Goal: Task Accomplishment & Management: Manage account settings

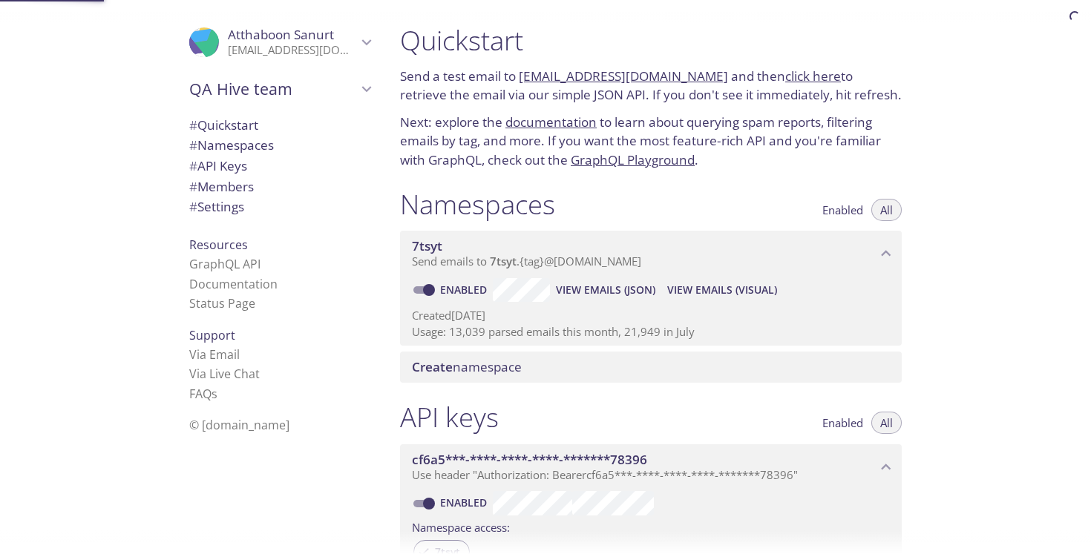
click at [592, 217] on div "Namespaces Enabled All" at bounding box center [651, 206] width 502 height 37
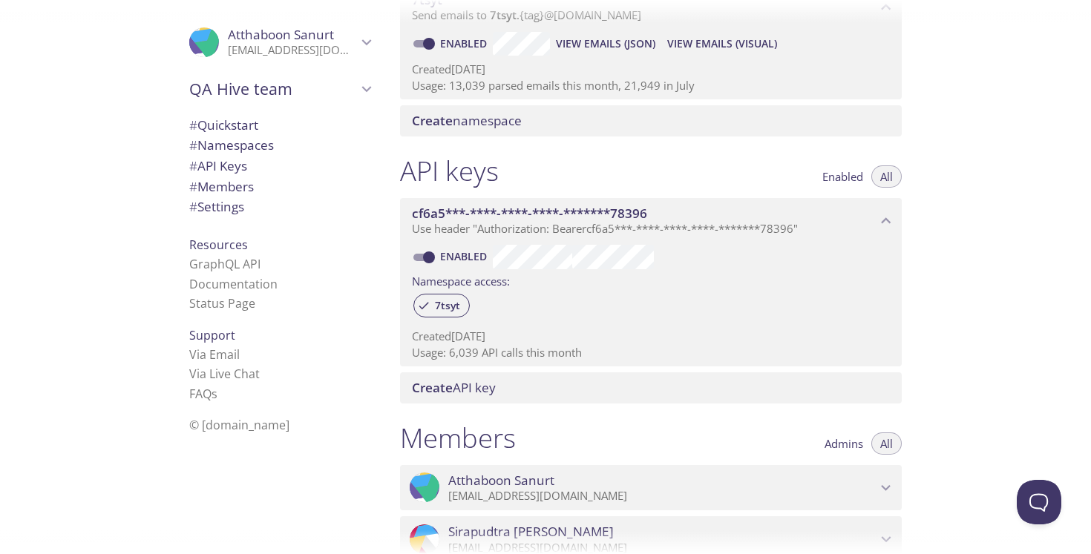
scroll to position [422, 0]
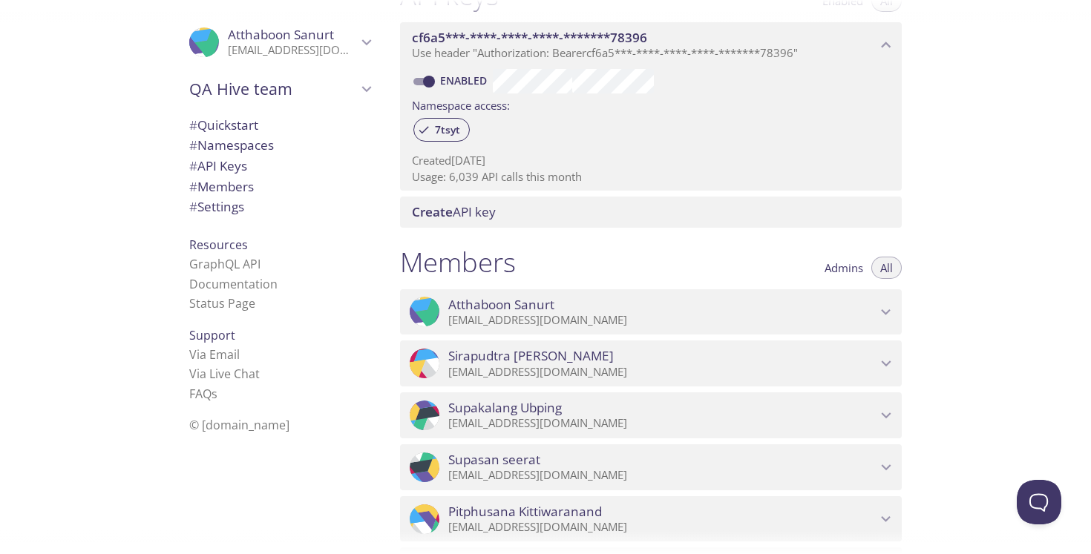
drag, startPoint x: 450, startPoint y: 177, endPoint x: 515, endPoint y: 177, distance: 65.3
click at [508, 175] on p "Usage: 6,039 API calls this month" at bounding box center [651, 177] width 478 height 16
click at [516, 177] on p "Usage: 6,039 API calls this month" at bounding box center [651, 177] width 478 height 16
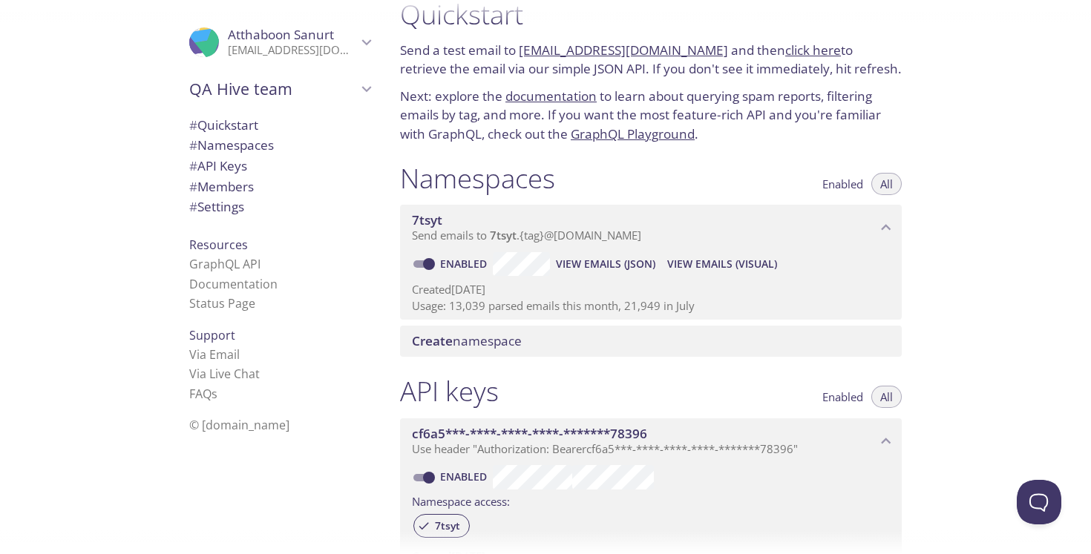
scroll to position [7, 0]
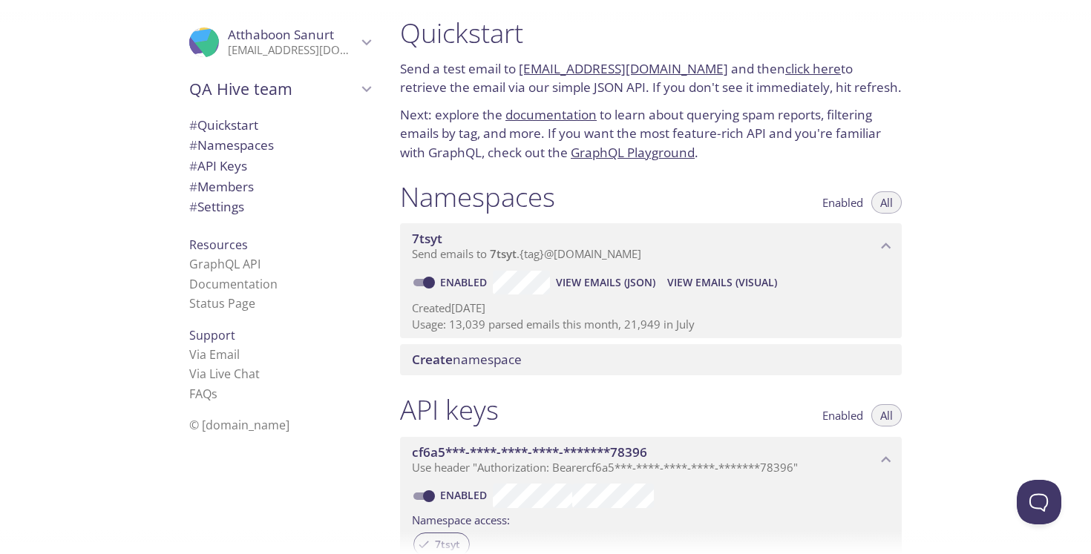
drag, startPoint x: 739, startPoint y: 327, endPoint x: 458, endPoint y: 325, distance: 281.2
click at [476, 325] on p "Usage: 13,039 parsed emails this month, 21,949 in July" at bounding box center [651, 325] width 478 height 16
drag, startPoint x: 419, startPoint y: 324, endPoint x: 539, endPoint y: 327, distance: 119.5
click at [537, 327] on p "Usage: 13,039 parsed emails this month, 21,949 in July" at bounding box center [651, 325] width 478 height 16
click at [539, 327] on p "Usage: 13,039 parsed emails this month, 21,949 in July" at bounding box center [651, 325] width 478 height 16
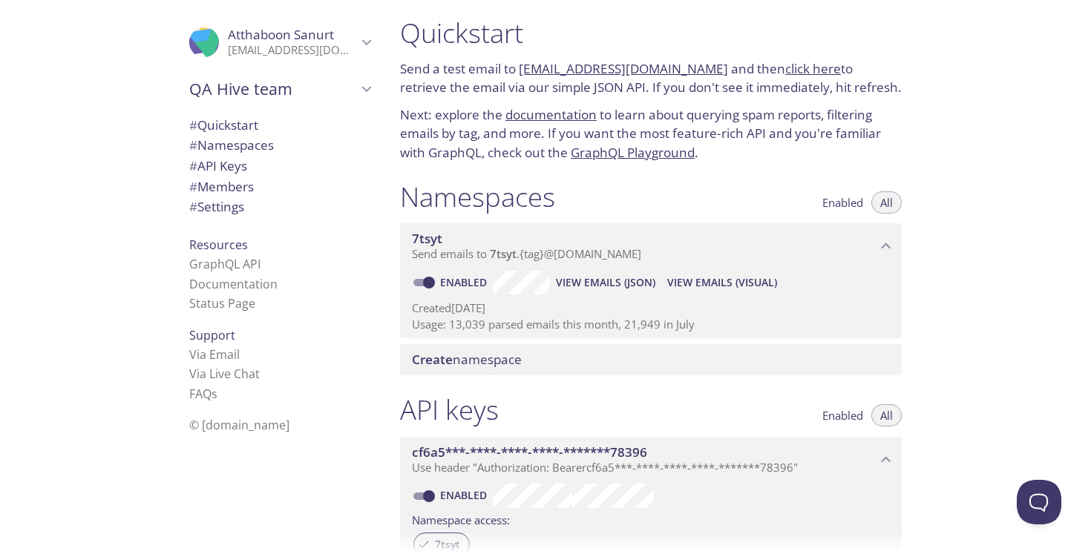
click at [539, 327] on p "Usage: 13,039 parsed emails this month, 21,949 in July" at bounding box center [651, 325] width 478 height 16
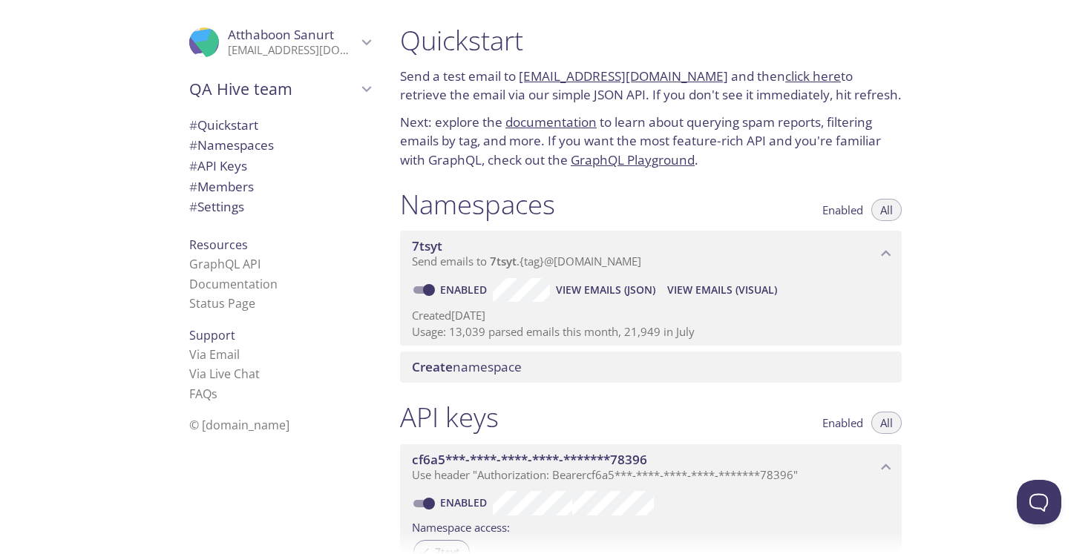
click at [420, 330] on p "Usage: 13,039 parsed emails this month, 21,949 in July" at bounding box center [651, 332] width 478 height 16
click at [459, 334] on p "Usage: 13,039 parsed emails this month, 21,949 in July" at bounding box center [651, 332] width 478 height 16
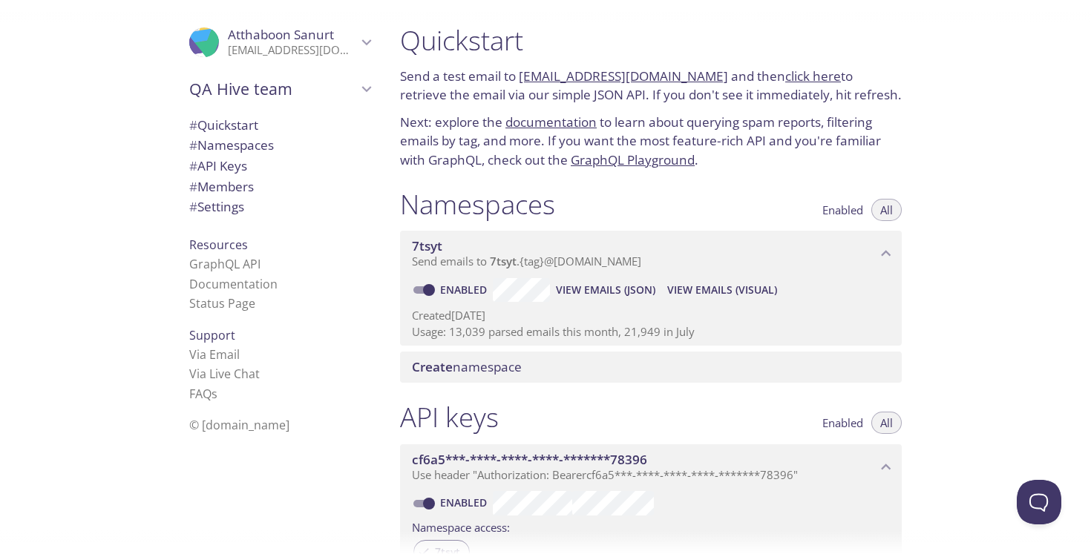
click at [459, 334] on p "Usage: 13,039 parsed emails this month, 21,949 in July" at bounding box center [651, 332] width 478 height 16
click at [500, 333] on p "Usage: 13,039 parsed emails this month, 21,949 in July" at bounding box center [651, 332] width 478 height 16
click at [832, 138] on p "Next: explore the documentation to learn about querying spam reports, filtering…" at bounding box center [651, 141] width 502 height 57
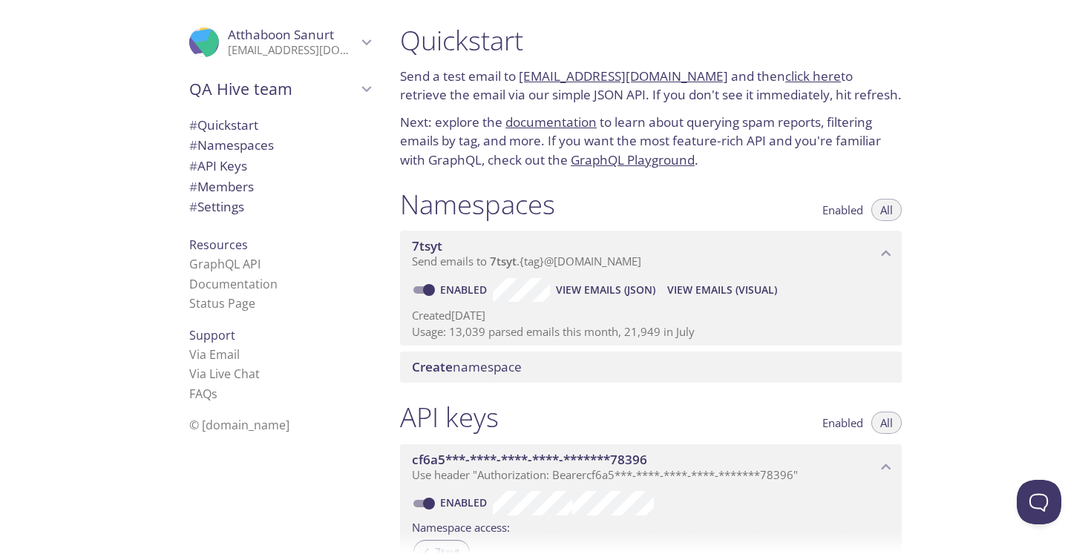
drag, startPoint x: 443, startPoint y: 332, endPoint x: 719, endPoint y: 329, distance: 276.1
click at [719, 329] on p "Usage: 13,039 parsed emails this month, 21,949 in July" at bounding box center [651, 332] width 478 height 16
drag, startPoint x: 672, startPoint y: 333, endPoint x: 427, endPoint y: 332, distance: 244.1
click at [432, 332] on p "Usage: 13,039 parsed emails this month, 21,949 in July" at bounding box center [651, 332] width 478 height 16
drag, startPoint x: 453, startPoint y: 335, endPoint x: 493, endPoint y: 335, distance: 40.8
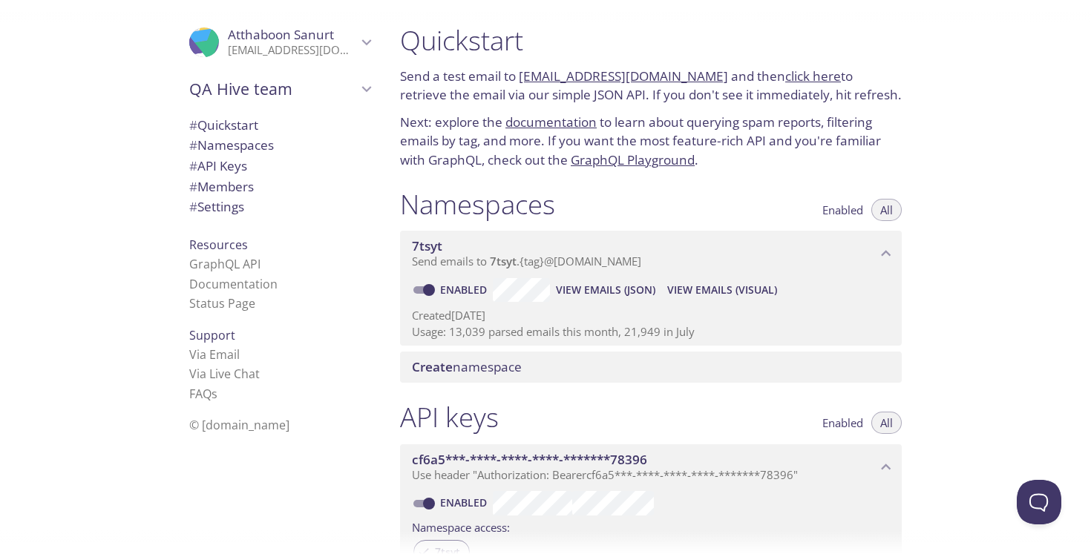
click at [493, 335] on p "Usage: 13,039 parsed emails this month, 21,949 in July" at bounding box center [651, 332] width 478 height 16
click at [497, 335] on p "Usage: 13,039 parsed emails this month, 21,949 in July" at bounding box center [651, 332] width 478 height 16
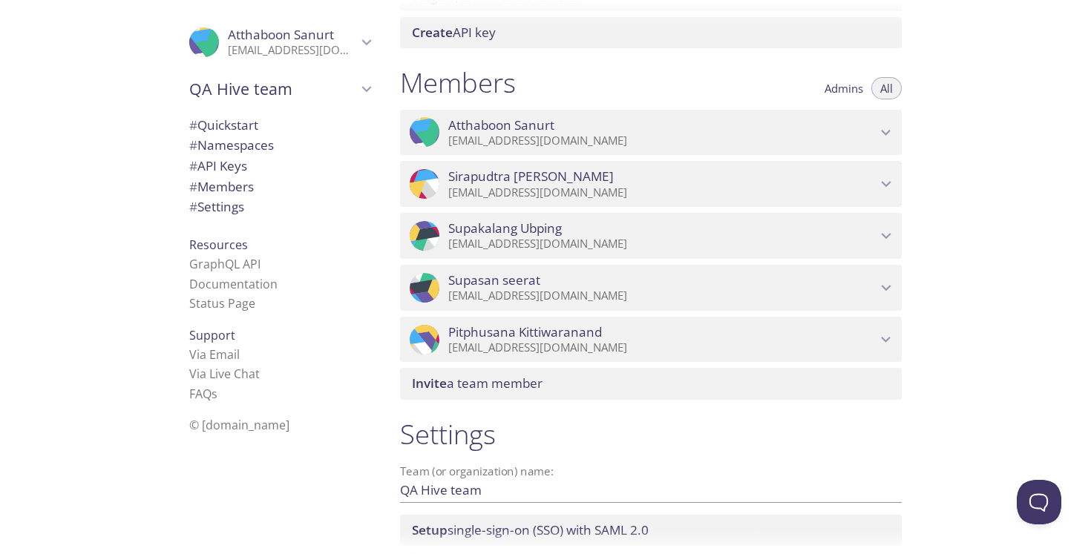
scroll to position [727, 0]
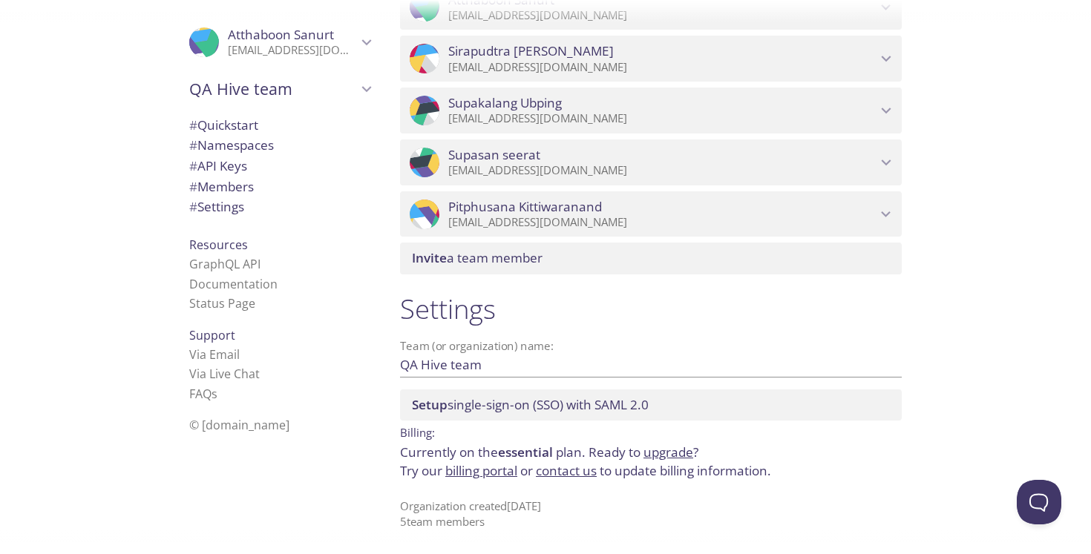
click at [492, 474] on link "billing portal" at bounding box center [481, 470] width 72 height 17
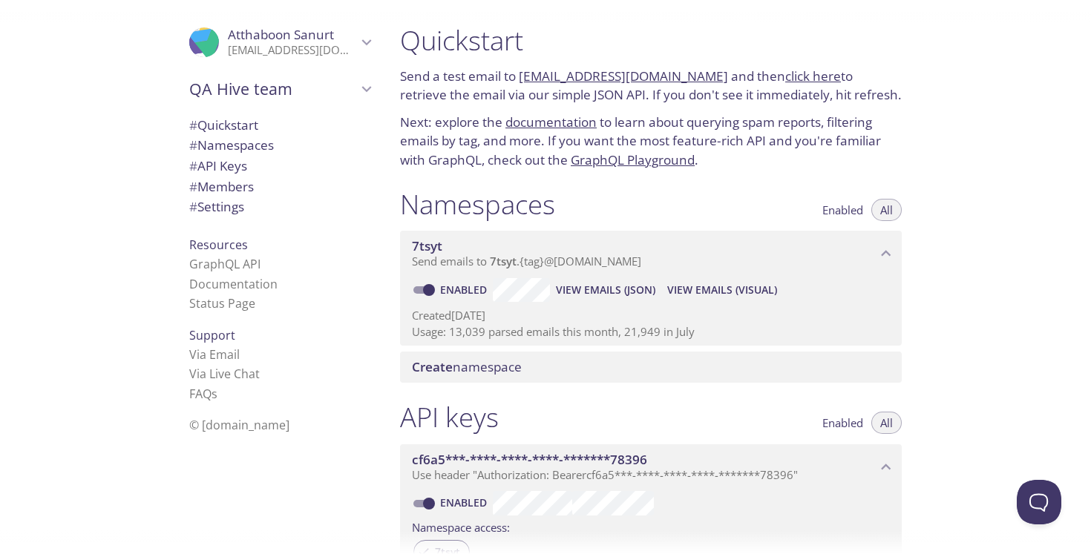
click at [622, 194] on div "Namespaces Enabled All" at bounding box center [651, 206] width 502 height 37
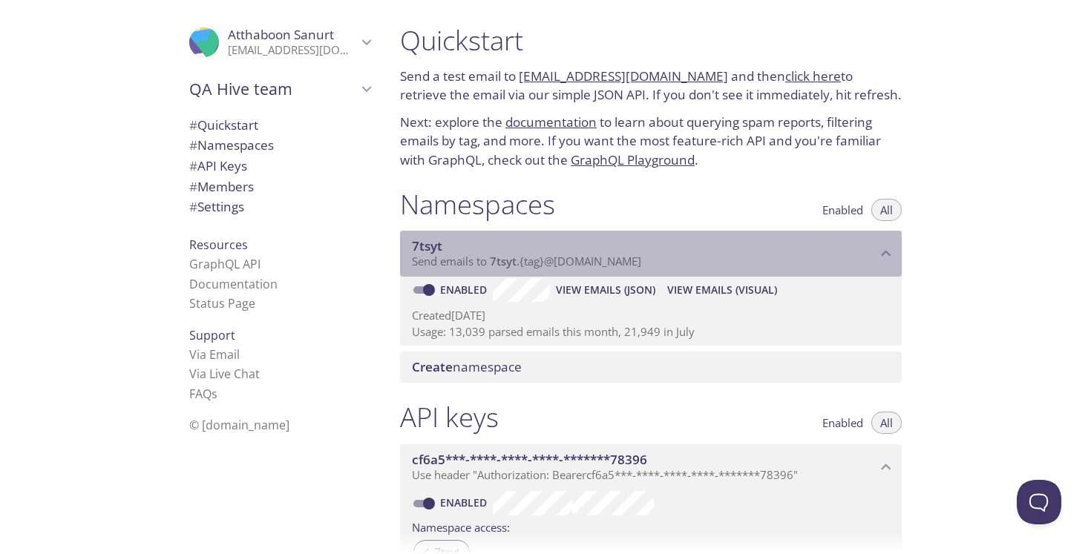
click at [890, 253] on icon "7tsyt namespace" at bounding box center [885, 253] width 19 height 19
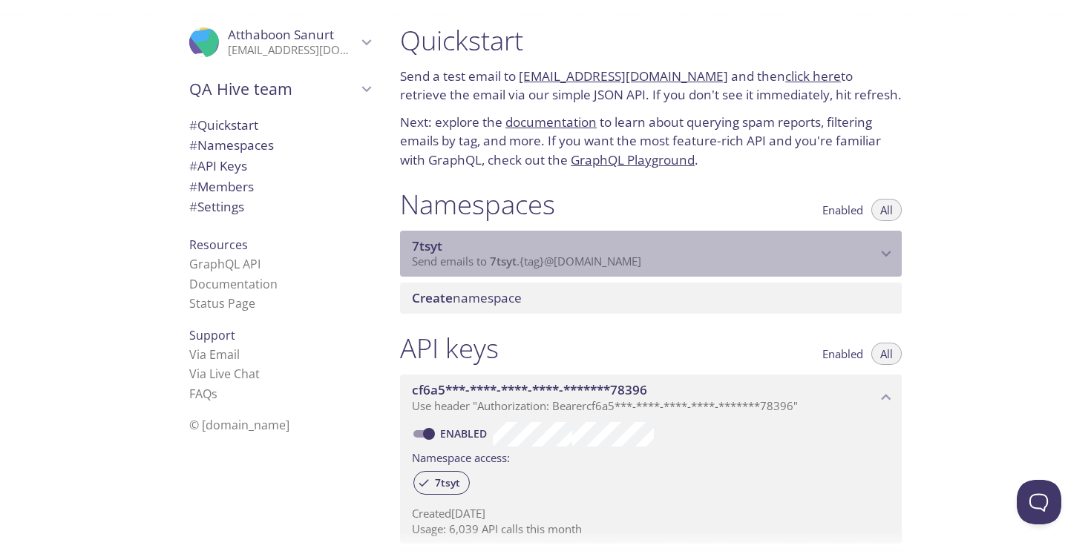
click at [886, 248] on icon "7tsyt namespace" at bounding box center [885, 253] width 19 height 19
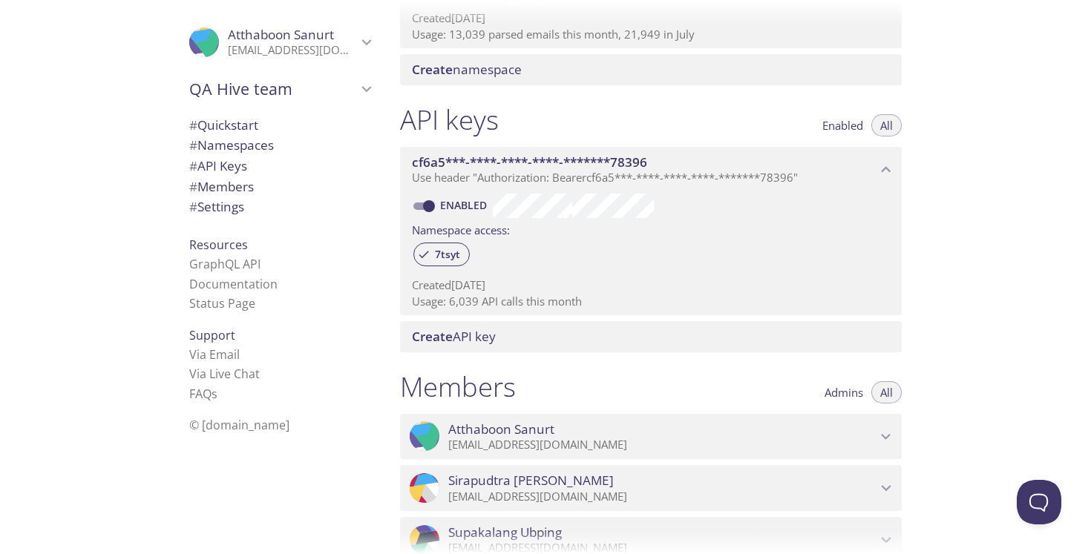
scroll to position [293, 0]
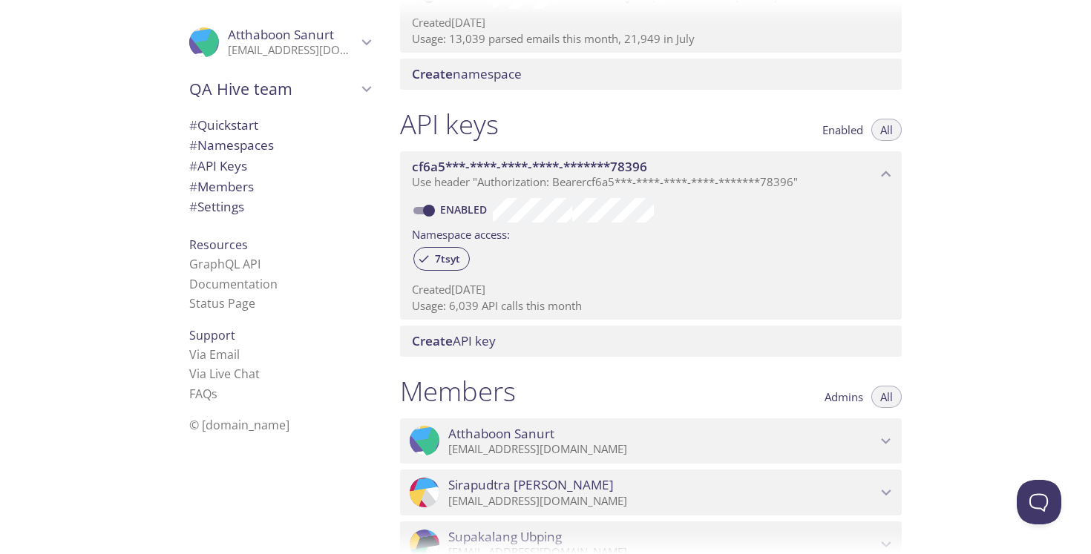
drag, startPoint x: 413, startPoint y: 304, endPoint x: 502, endPoint y: 306, distance: 89.1
click at [502, 306] on p "Usage: 6,039 API calls this month" at bounding box center [651, 306] width 478 height 16
drag, startPoint x: 565, startPoint y: 309, endPoint x: 426, endPoint y: 304, distance: 139.6
click at [426, 304] on p "Usage: 6,039 API calls this month" at bounding box center [651, 306] width 478 height 16
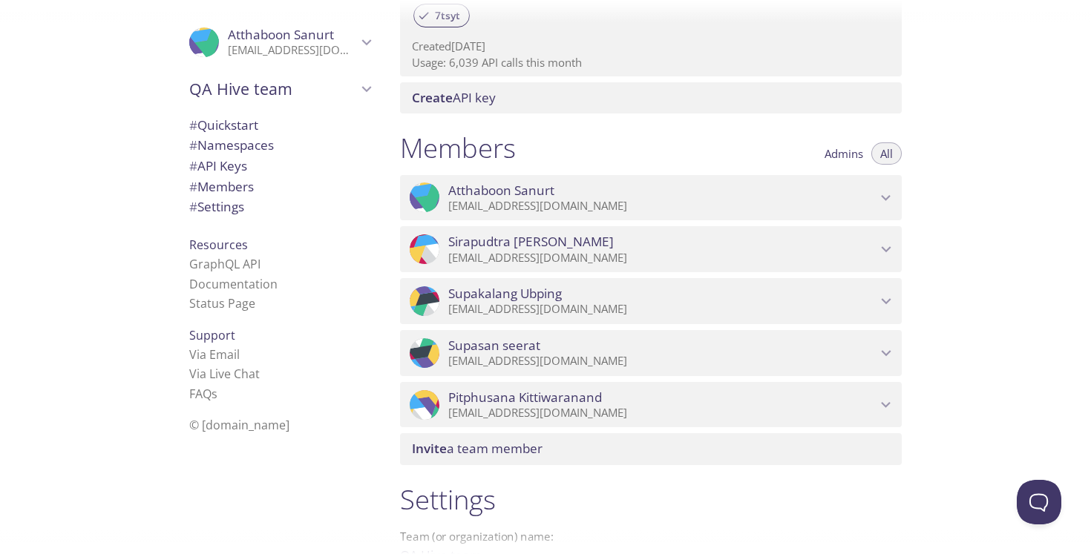
scroll to position [727, 0]
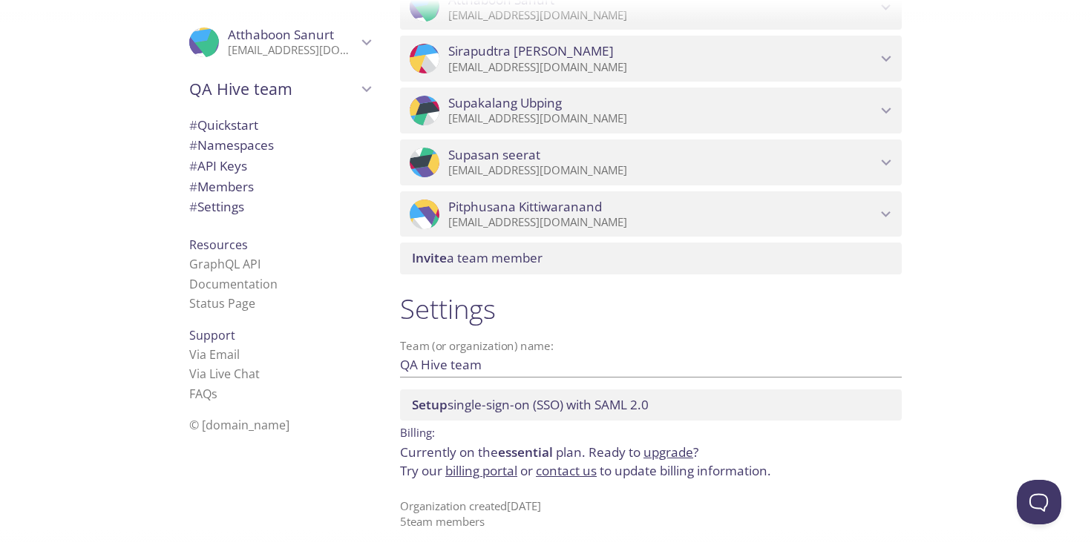
click at [481, 470] on link "billing portal" at bounding box center [481, 470] width 72 height 17
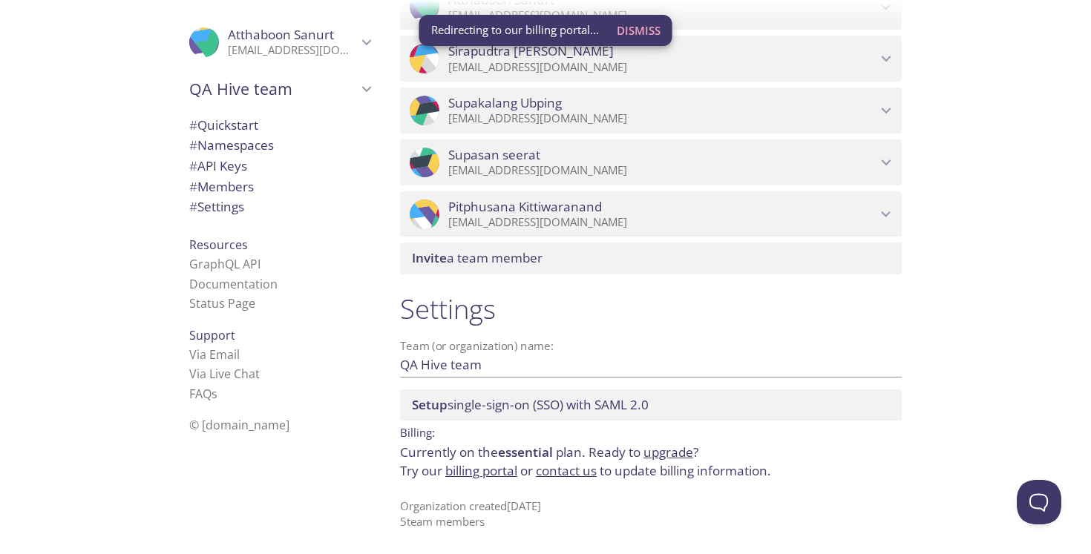
scroll to position [726, 0]
click at [675, 452] on link "upgrade" at bounding box center [668, 452] width 50 height 17
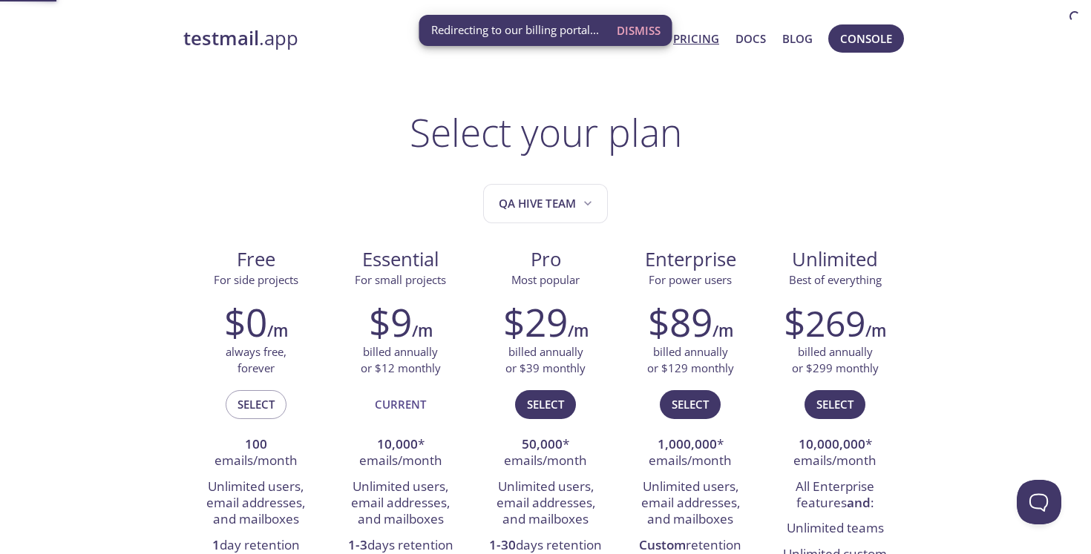
scroll to position [1, 0]
